Goal: Task Accomplishment & Management: Use online tool/utility

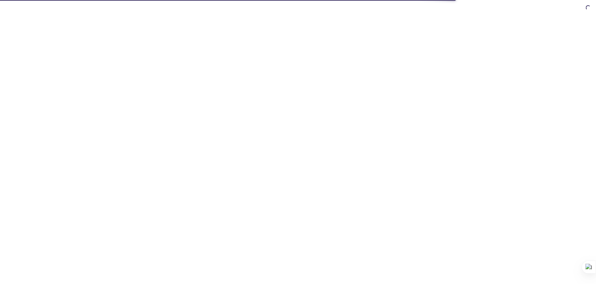
click at [296, 0] on html "Automate email tests | loved by developers & QA teams" at bounding box center [298, 0] width 596 height 0
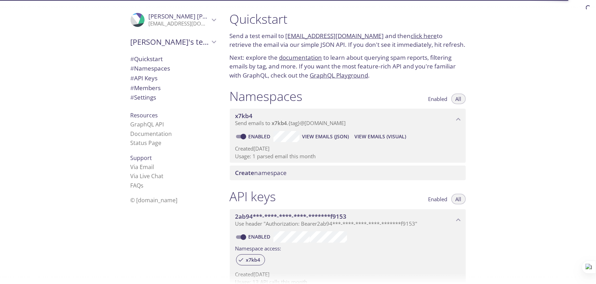
click at [350, 90] on div "Namespaces Enabled All" at bounding box center [348, 96] width 236 height 17
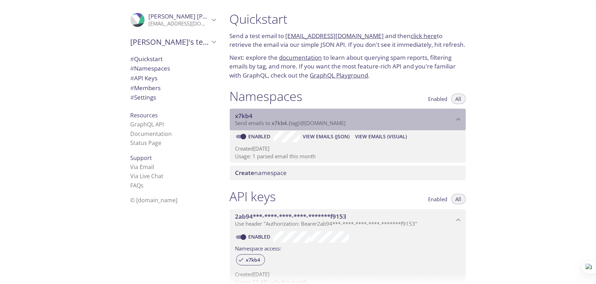
click at [256, 114] on span "x7kb4" at bounding box center [344, 116] width 219 height 8
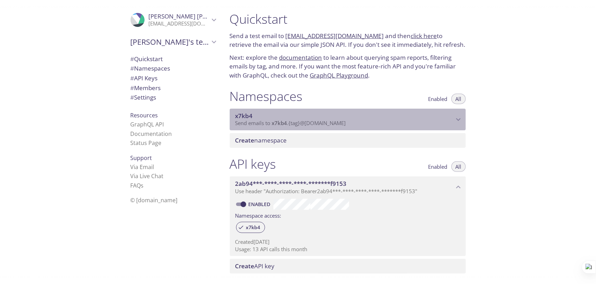
click at [256, 114] on span "x7kb4" at bounding box center [344, 116] width 219 height 8
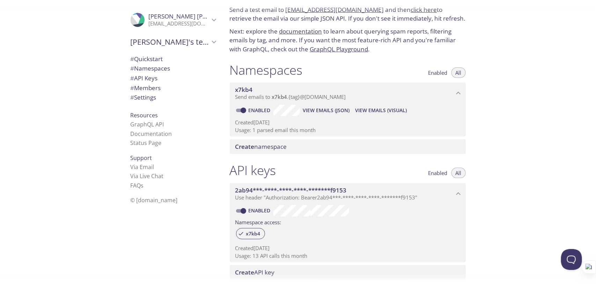
scroll to position [25, 0]
click at [383, 113] on span "View Emails (Visual)" at bounding box center [381, 111] width 52 height 8
click at [321, 109] on span "View Emails (JSON)" at bounding box center [326, 111] width 47 height 8
click at [70, 116] on div ".cls-1 { fill: #6d5ca8; } .cls-2 { fill: #3fc191; } .cls-3 { fill: #3b4752; } .…" at bounding box center [112, 142] width 224 height 284
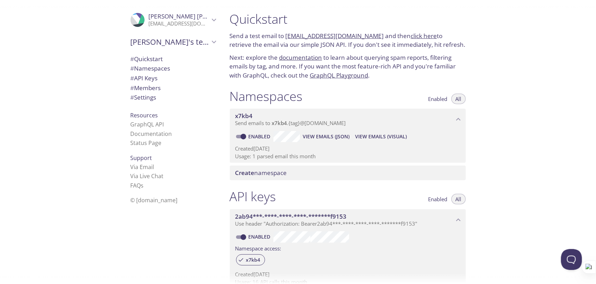
click at [421, 37] on link "click here" at bounding box center [424, 36] width 26 height 8
click at [380, 137] on span "View Emails (Visual)" at bounding box center [381, 136] width 52 height 8
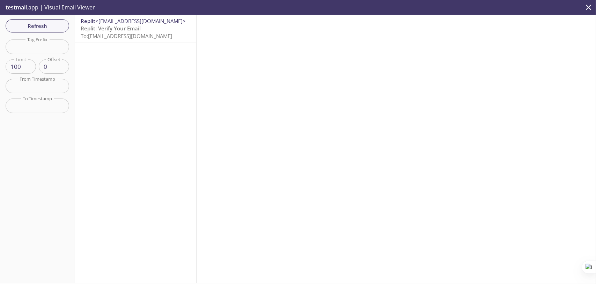
drag, startPoint x: 134, startPoint y: 116, endPoint x: 133, endPoint y: 30, distance: 85.5
click at [133, 30] on div "Replit <verify@replit.com> Replit: Verify Your Email To: x7kb4.test@inbox.testm…" at bounding box center [135, 149] width 121 height 268
click at [156, 35] on span "To: x7kb4.test@inbox.testmail.app" at bounding box center [126, 35] width 91 height 7
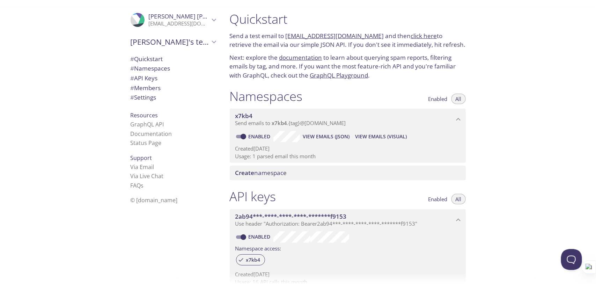
click at [471, 180] on div "Quickstart Send a test email to x7kb4.test@inbox.testmail.app and then click he…" at bounding box center [350, 142] width 253 height 284
click at [131, 77] on span "# API Keys" at bounding box center [144, 78] width 27 height 8
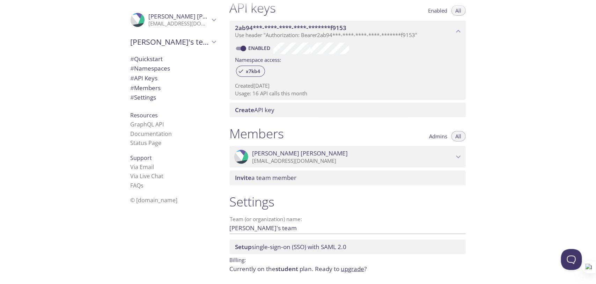
scroll to position [212, 0]
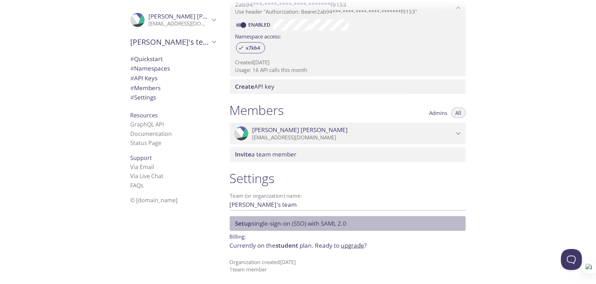
click at [297, 226] on span "Setup single-sign-on (SSO) with SAML 2.0" at bounding box center [290, 223] width 111 height 8
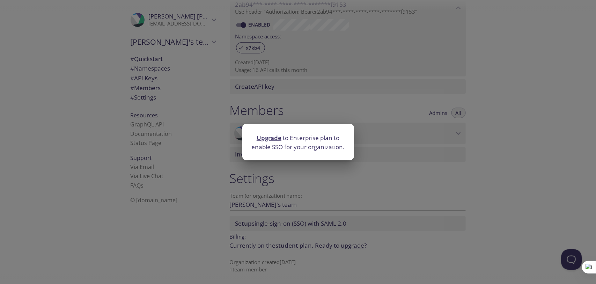
click at [486, 160] on div "Upgrade to Enterprise plan to enable SSO for your organization." at bounding box center [298, 142] width 596 height 284
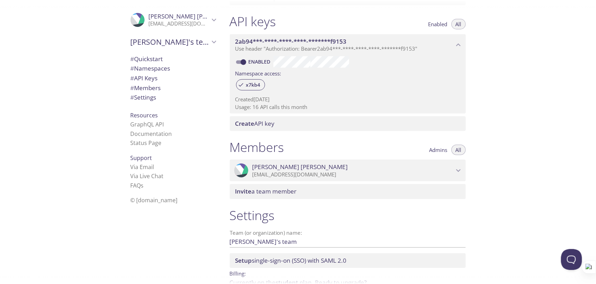
scroll to position [175, 0]
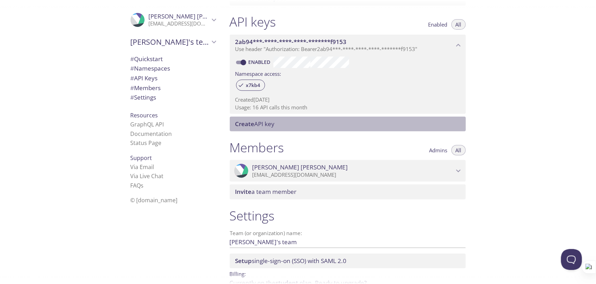
click at [355, 121] on span "Create API key" at bounding box center [349, 124] width 228 height 8
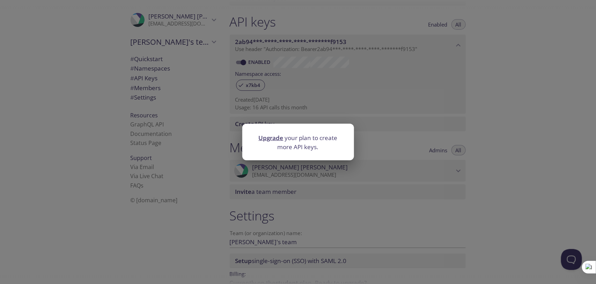
click at [521, 108] on div "Upgrade your plan to create more API keys." at bounding box center [298, 142] width 596 height 284
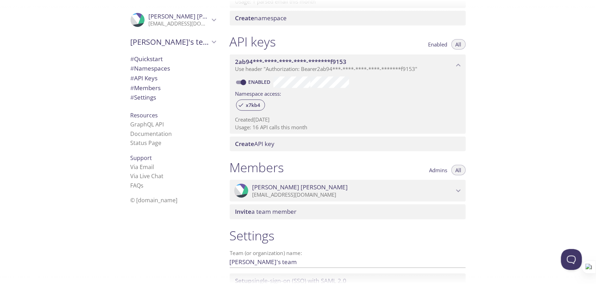
scroll to position [154, 0]
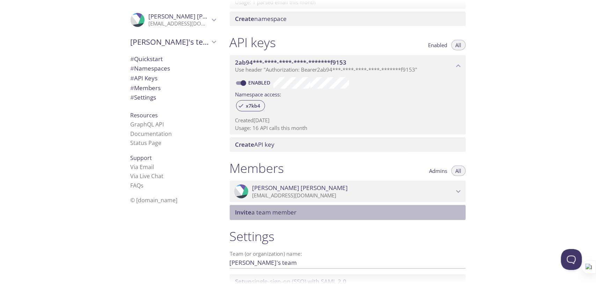
click at [362, 213] on span "Invite a team member" at bounding box center [349, 212] width 228 height 8
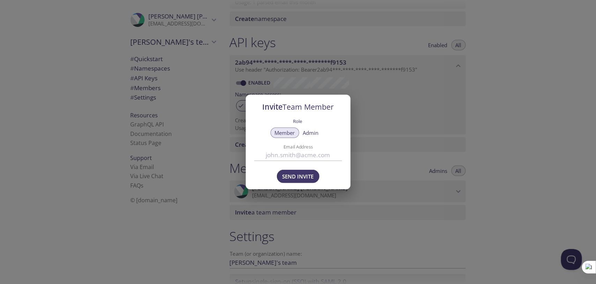
click at [482, 128] on div "Invite Team Member Role Member Admin Email Address Send Invite" at bounding box center [298, 142] width 596 height 284
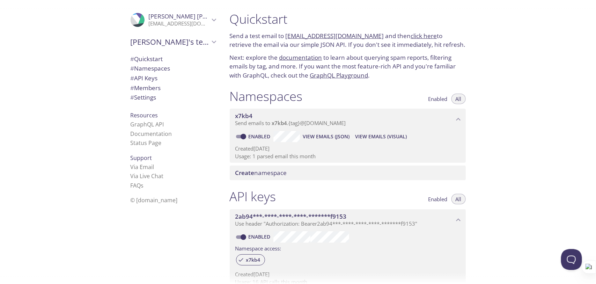
scroll to position [12, 0]
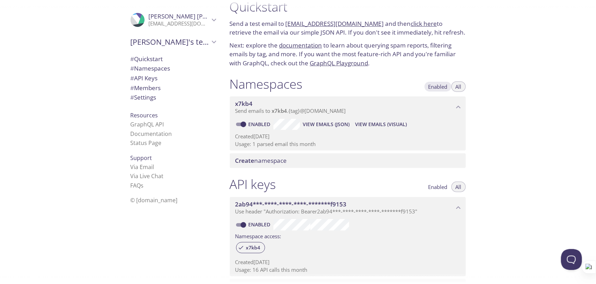
click at [432, 87] on span "Enabled" at bounding box center [437, 87] width 19 height 0
click at [460, 87] on span "All" at bounding box center [459, 87] width 6 height 0
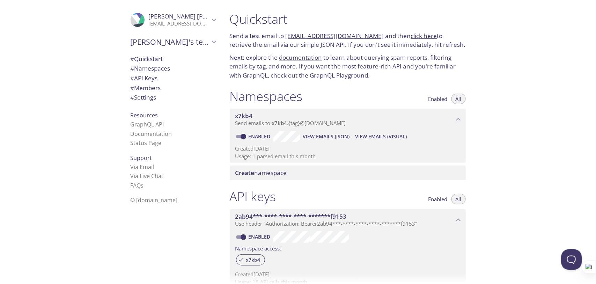
click at [421, 36] on link "click here" at bounding box center [424, 36] width 26 height 8
click at [317, 30] on div "Quickstart Send a test email to x7kb4.test@inbox.testmail.app and then click he…" at bounding box center [347, 45] width 247 height 77
click at [75, 84] on div ".cls-1 { fill: #6d5ca8; } .cls-2 { fill: #3fc191; } .cls-3 { fill: #3b4752; } .…" at bounding box center [112, 142] width 224 height 284
click at [318, 135] on span "View Emails (JSON)" at bounding box center [326, 136] width 47 height 8
